Goal: Find specific page/section

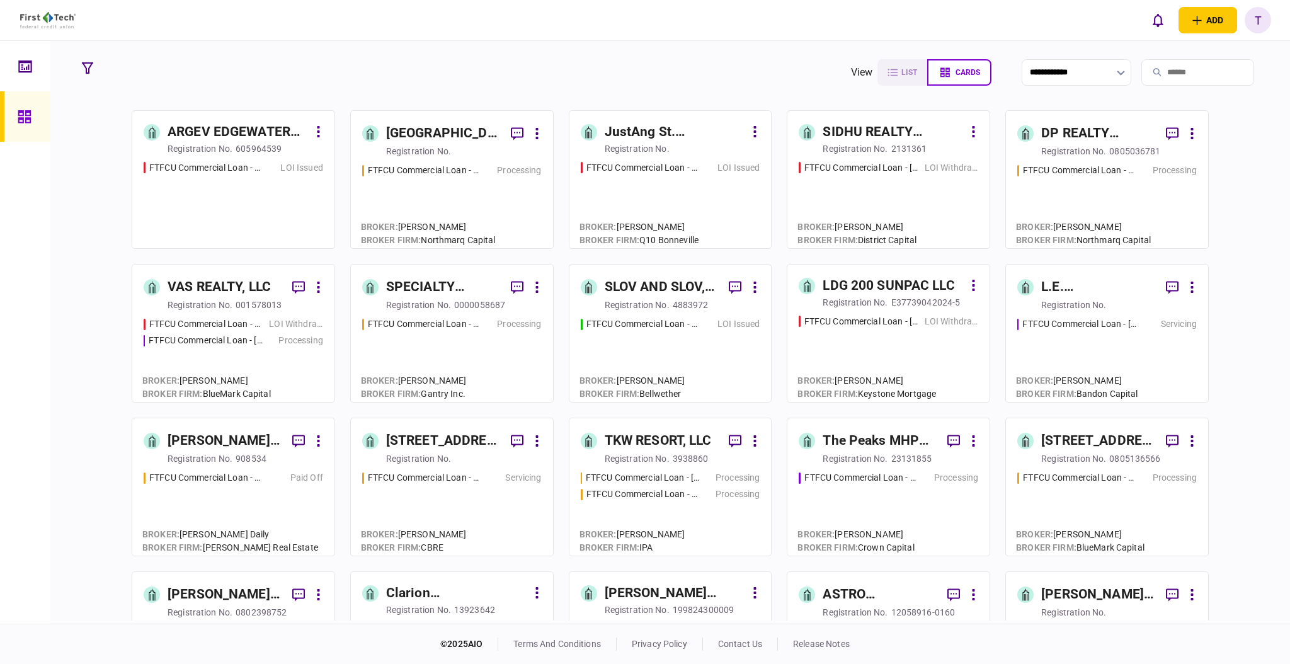
click at [1157, 66] on input "search" at bounding box center [1197, 72] width 113 height 26
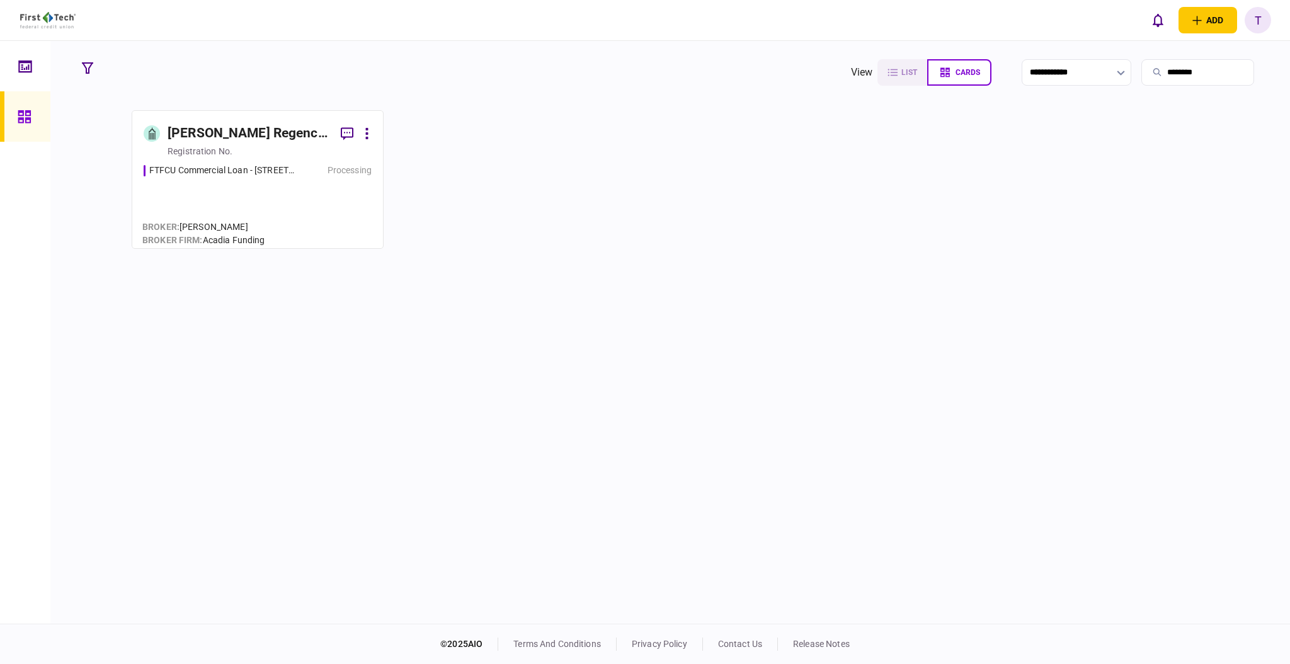
type input "********"
click at [260, 130] on div "[PERSON_NAME] Regency Partners LLC" at bounding box center [249, 133] width 163 height 20
